Goal: Information Seeking & Learning: Check status

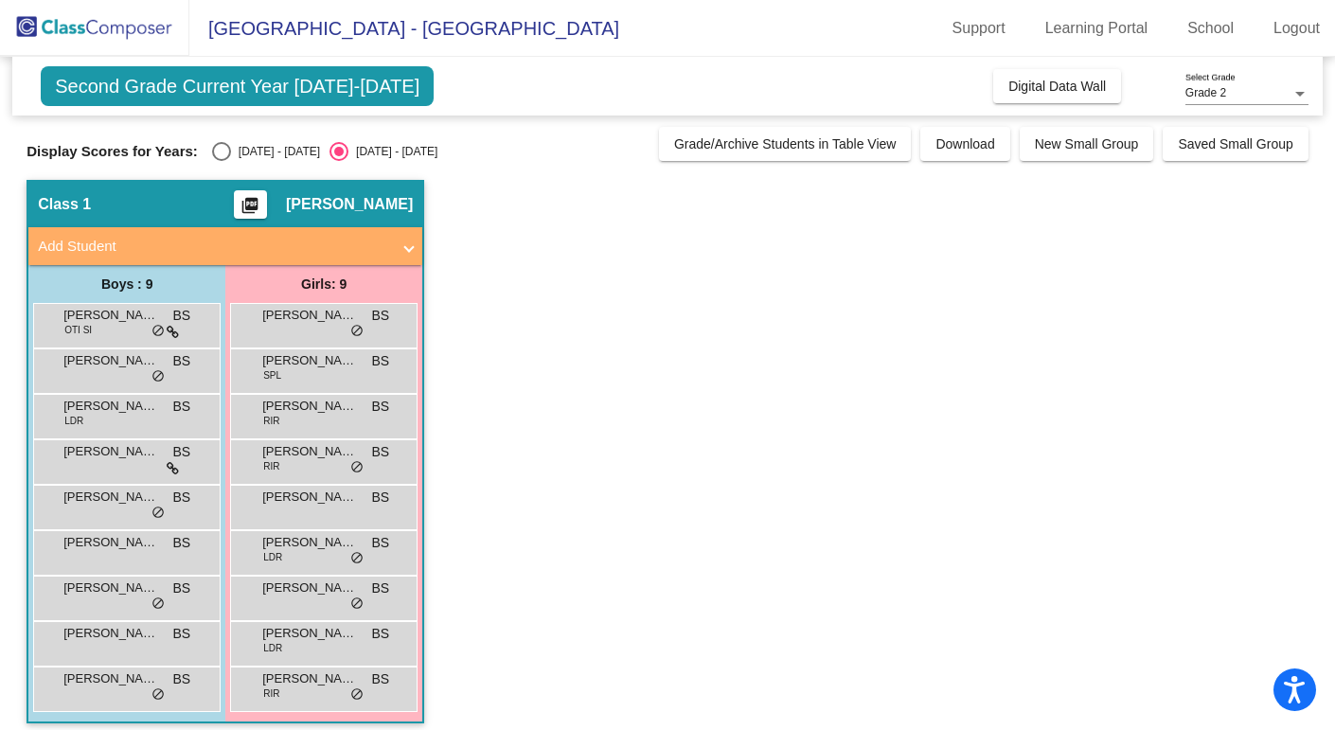
click at [212, 143] on div "Select an option" at bounding box center [221, 151] width 19 height 19
click at [221, 161] on input "[DATE] - [DATE]" at bounding box center [221, 161] width 1 height 1
radio input "true"
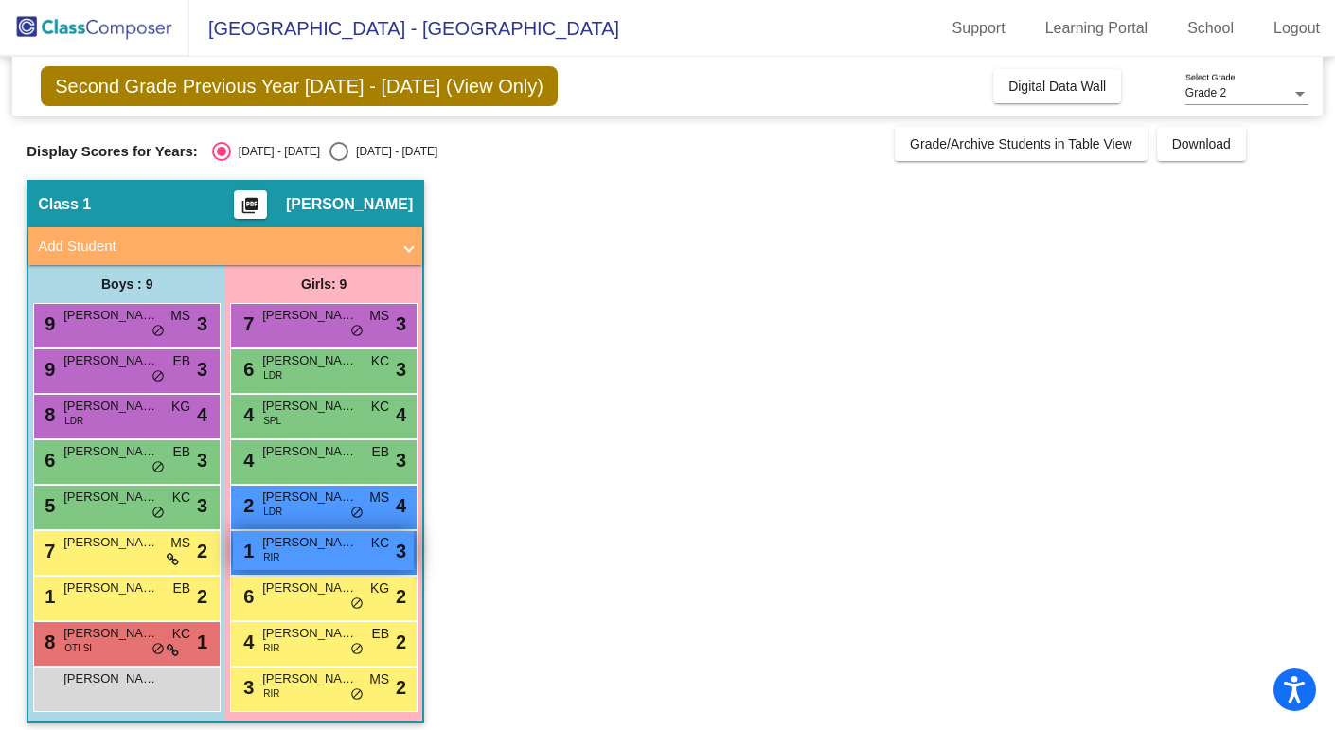
click at [292, 553] on div "1 [PERSON_NAME] KC lock do_not_disturb_alt 3" at bounding box center [323, 550] width 181 height 39
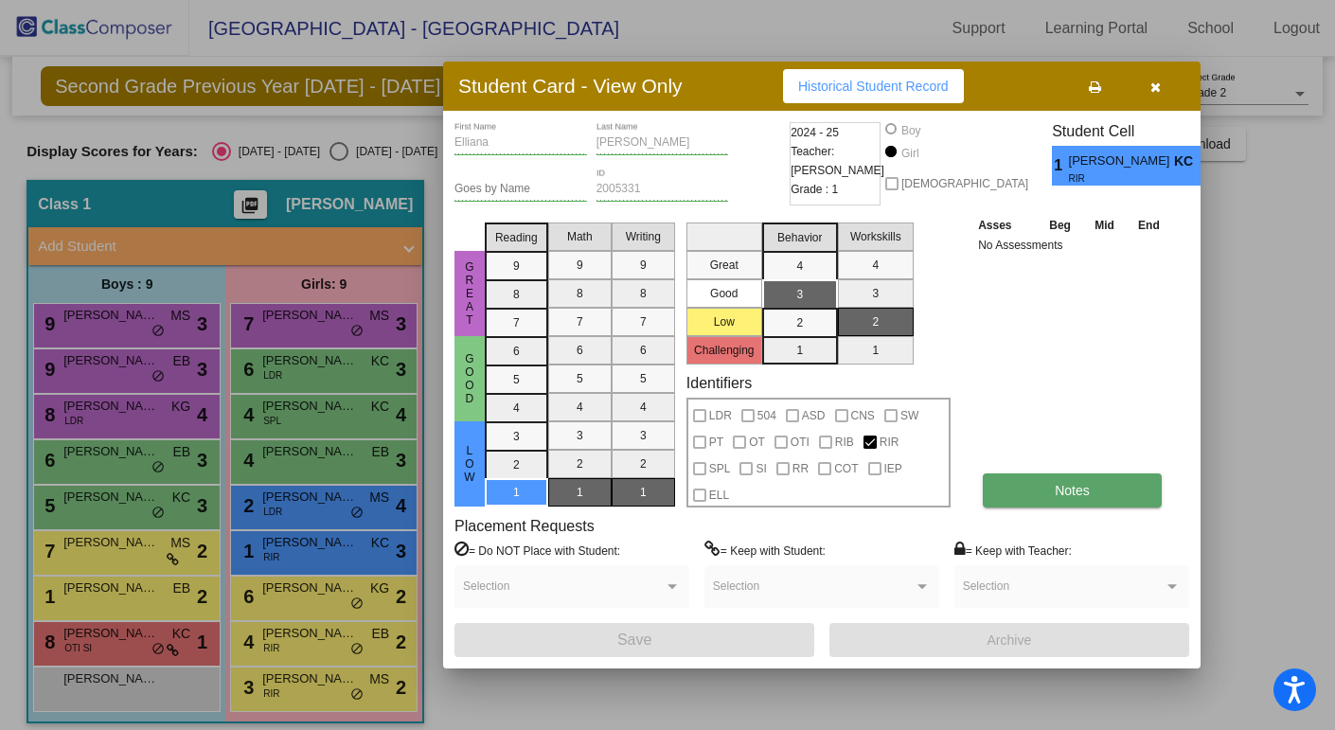
click at [1099, 492] on button "Notes" at bounding box center [1072, 490] width 179 height 34
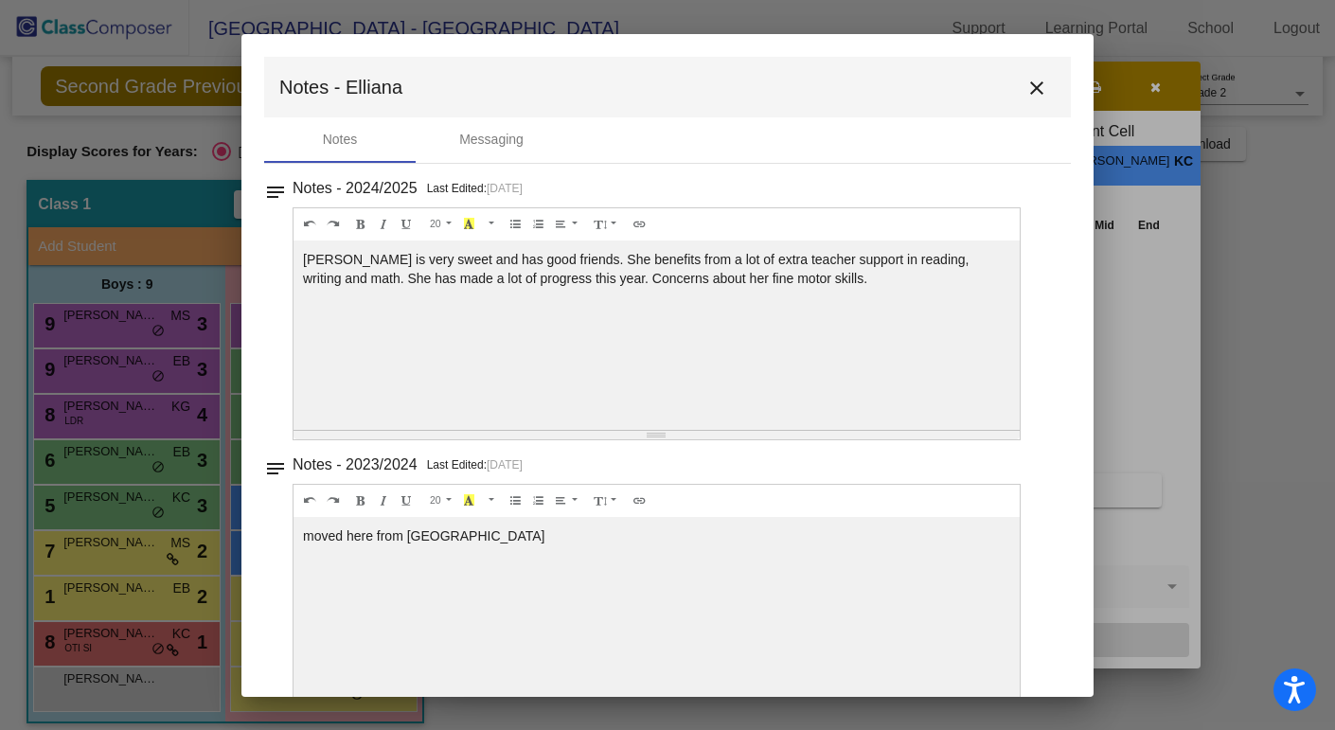
click at [1025, 86] on mat-icon "close" at bounding box center [1036, 88] width 23 height 23
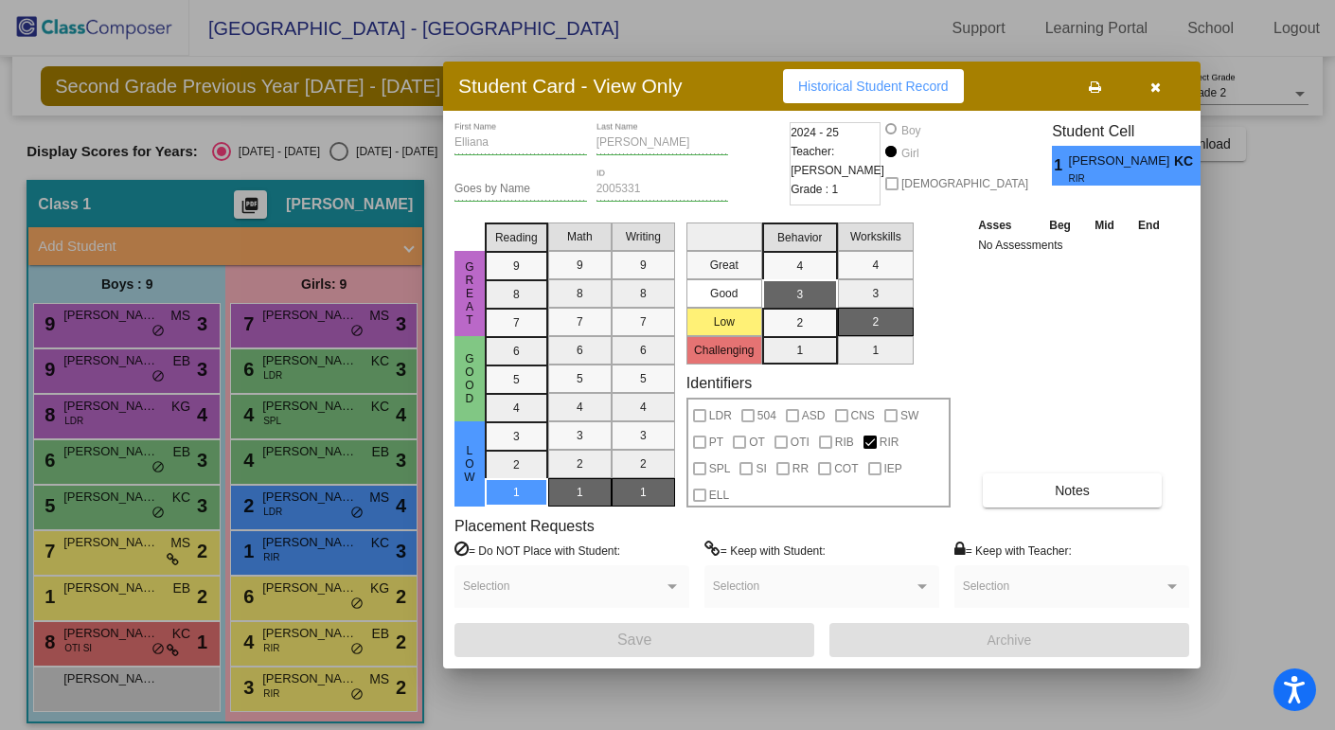
click at [1159, 87] on icon "button" at bounding box center [1155, 86] width 10 height 13
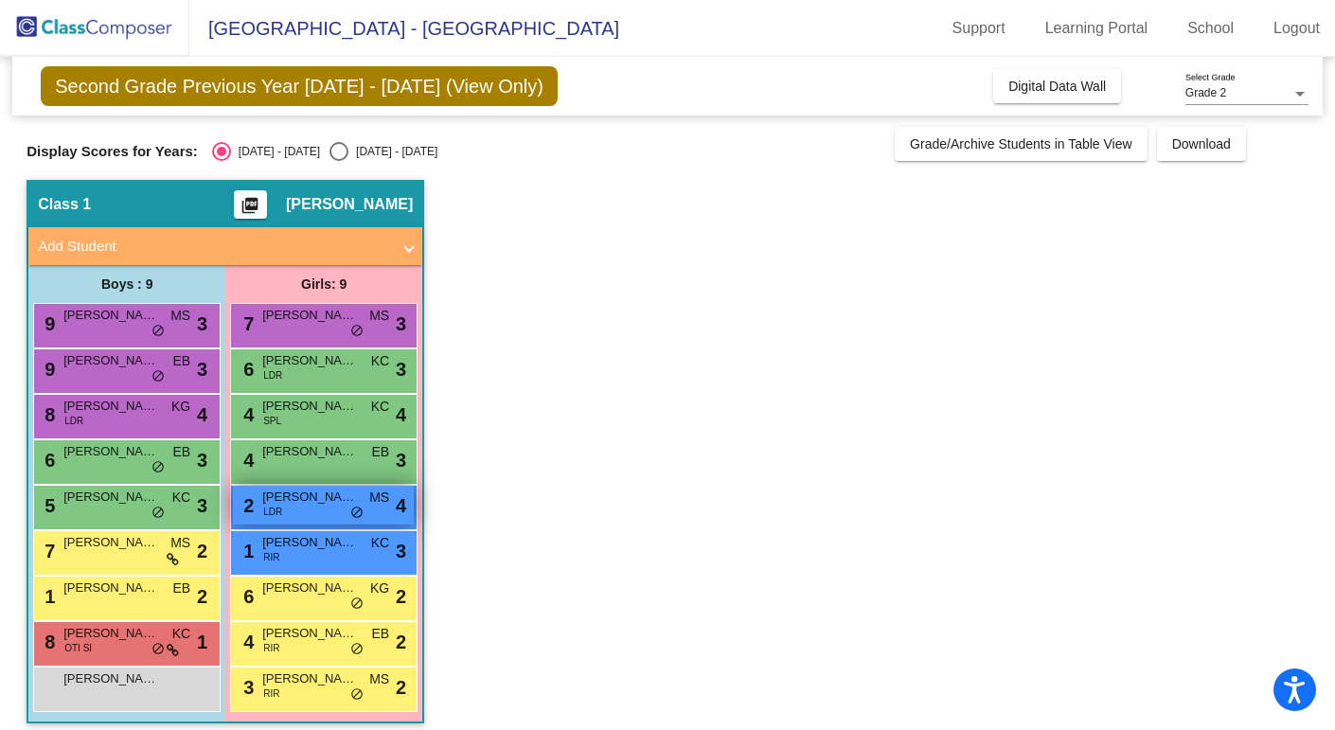
click at [303, 486] on div "2 [PERSON_NAME] LDR MS lock do_not_disturb_alt 4" at bounding box center [323, 505] width 181 height 39
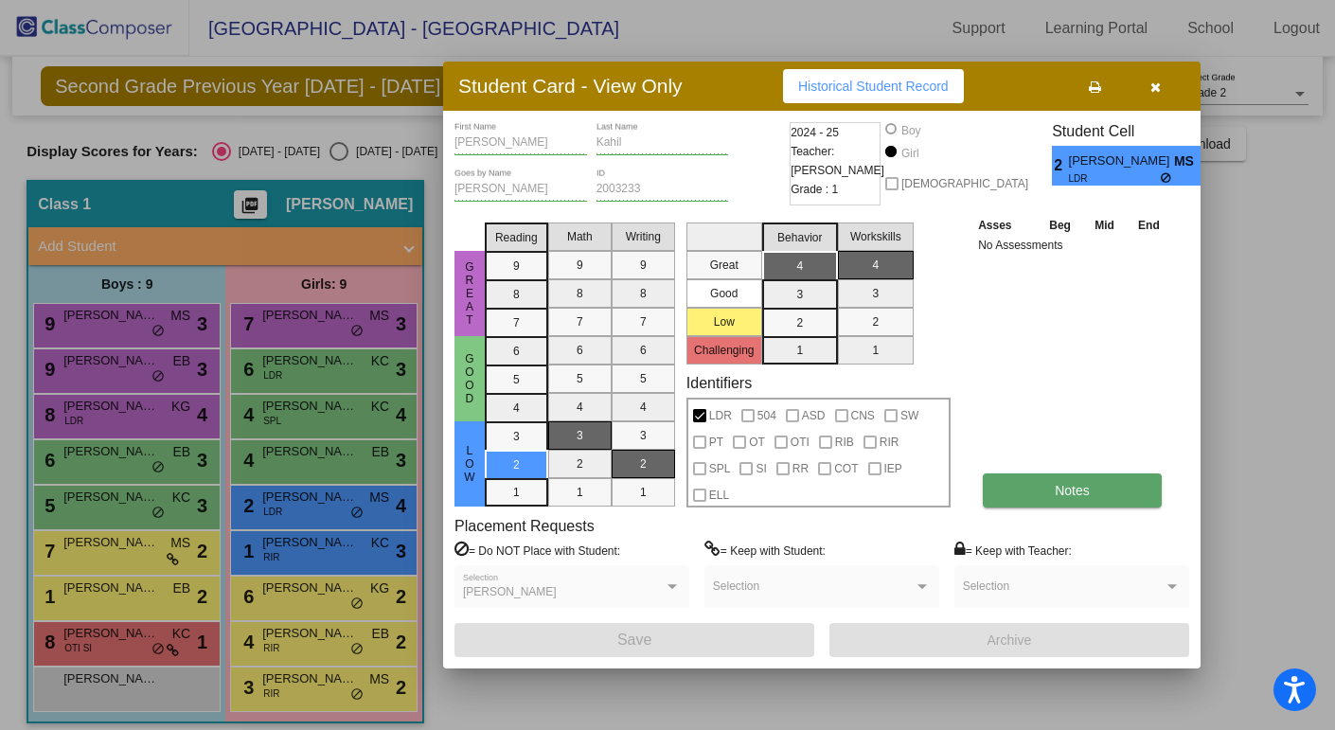
click at [1064, 488] on span "Notes" at bounding box center [1072, 490] width 35 height 15
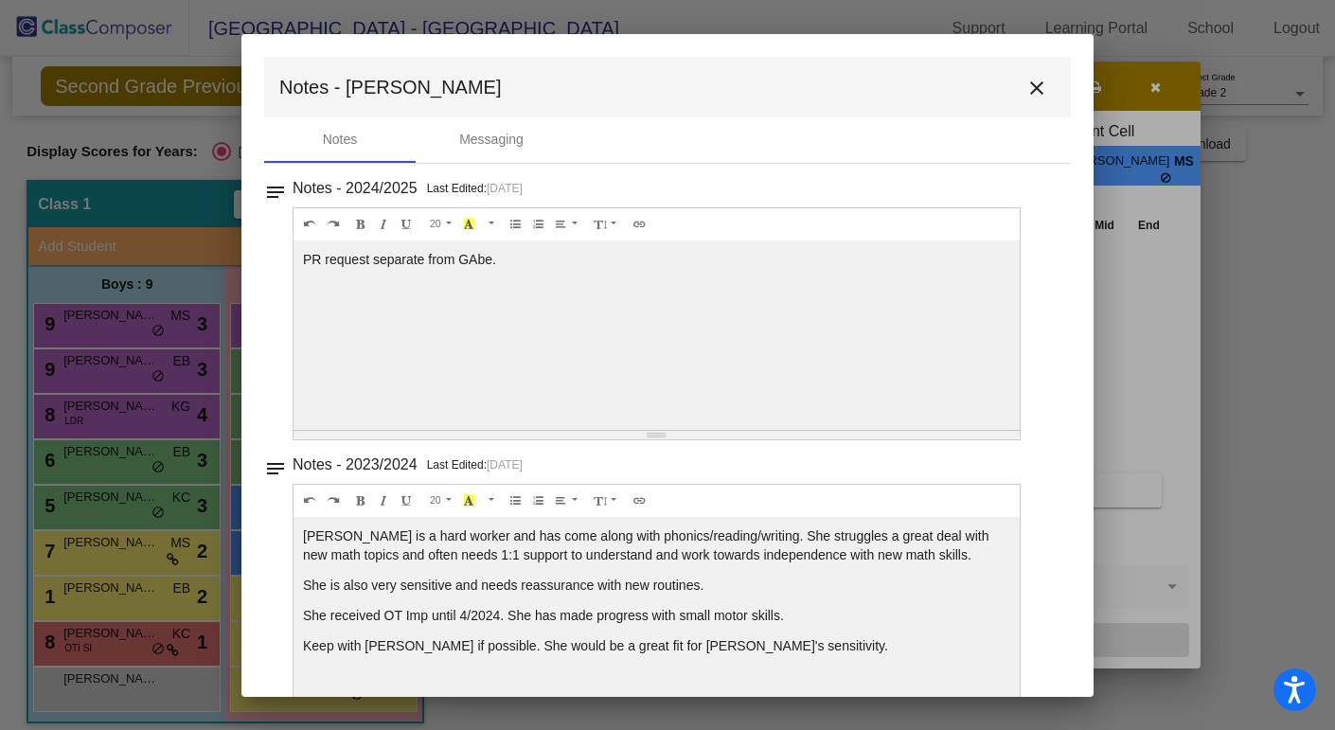
click at [959, 241] on div "PR request separate from GAbe." at bounding box center [656, 334] width 726 height 189
click at [1026, 89] on mat-icon "close" at bounding box center [1036, 88] width 23 height 23
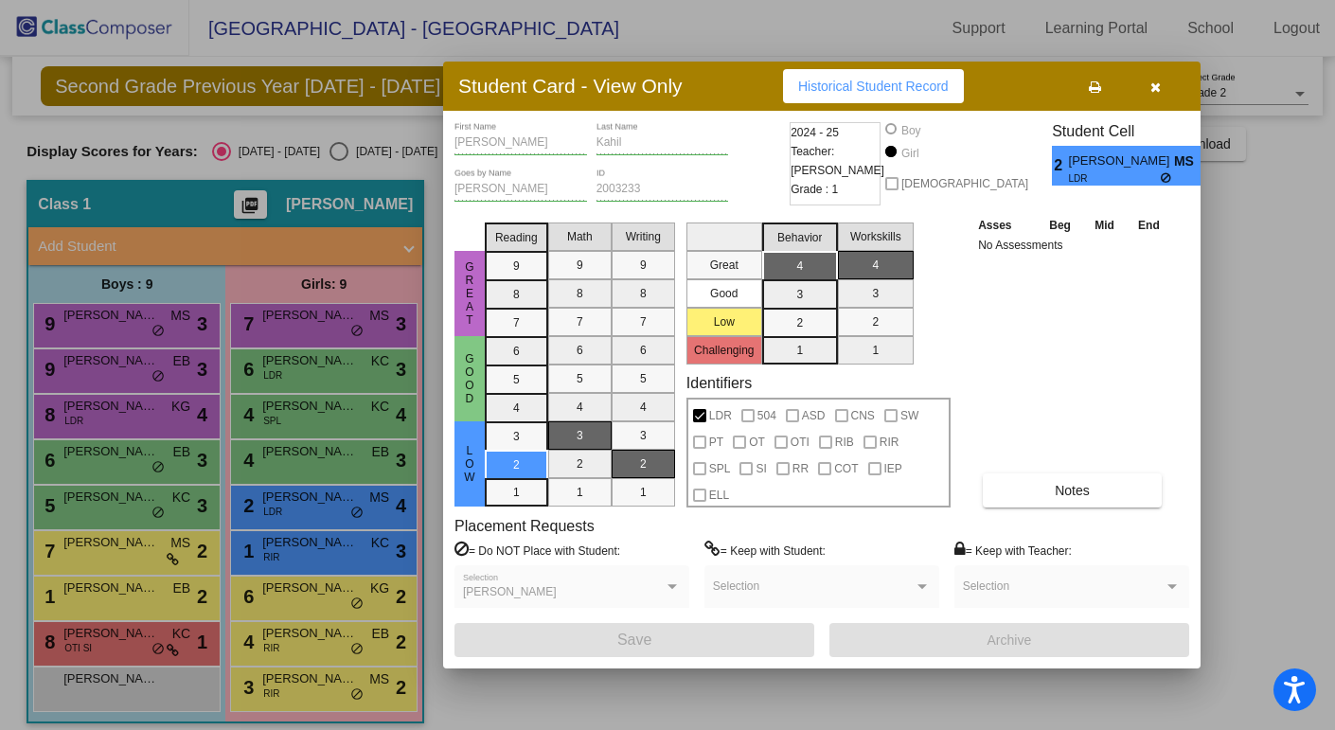
click at [1163, 90] on button "button" at bounding box center [1155, 86] width 61 height 34
